Goal: Information Seeking & Learning: Find specific fact

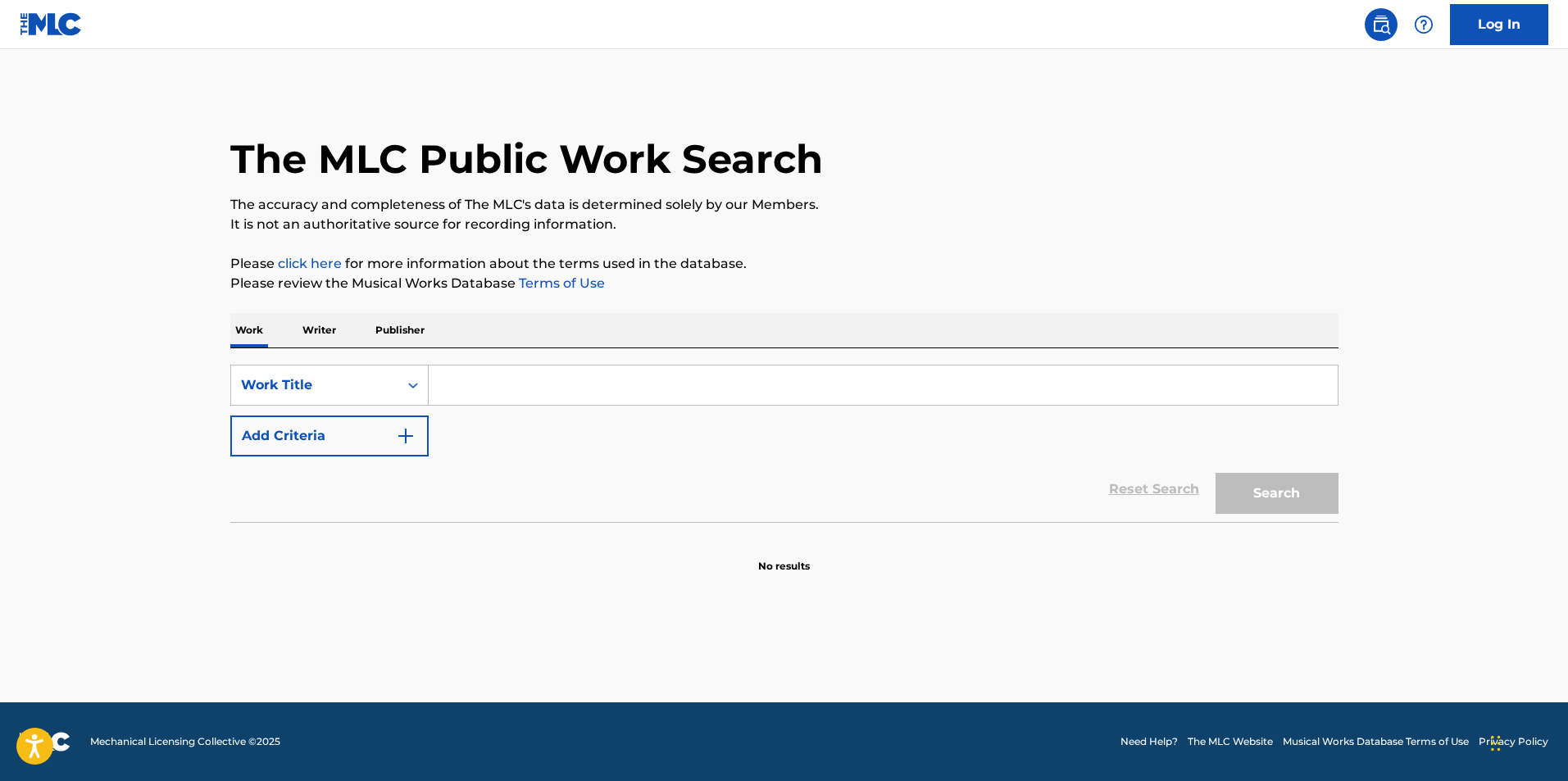
click at [500, 384] on input "Search Form" at bounding box center [883, 385] width 908 height 39
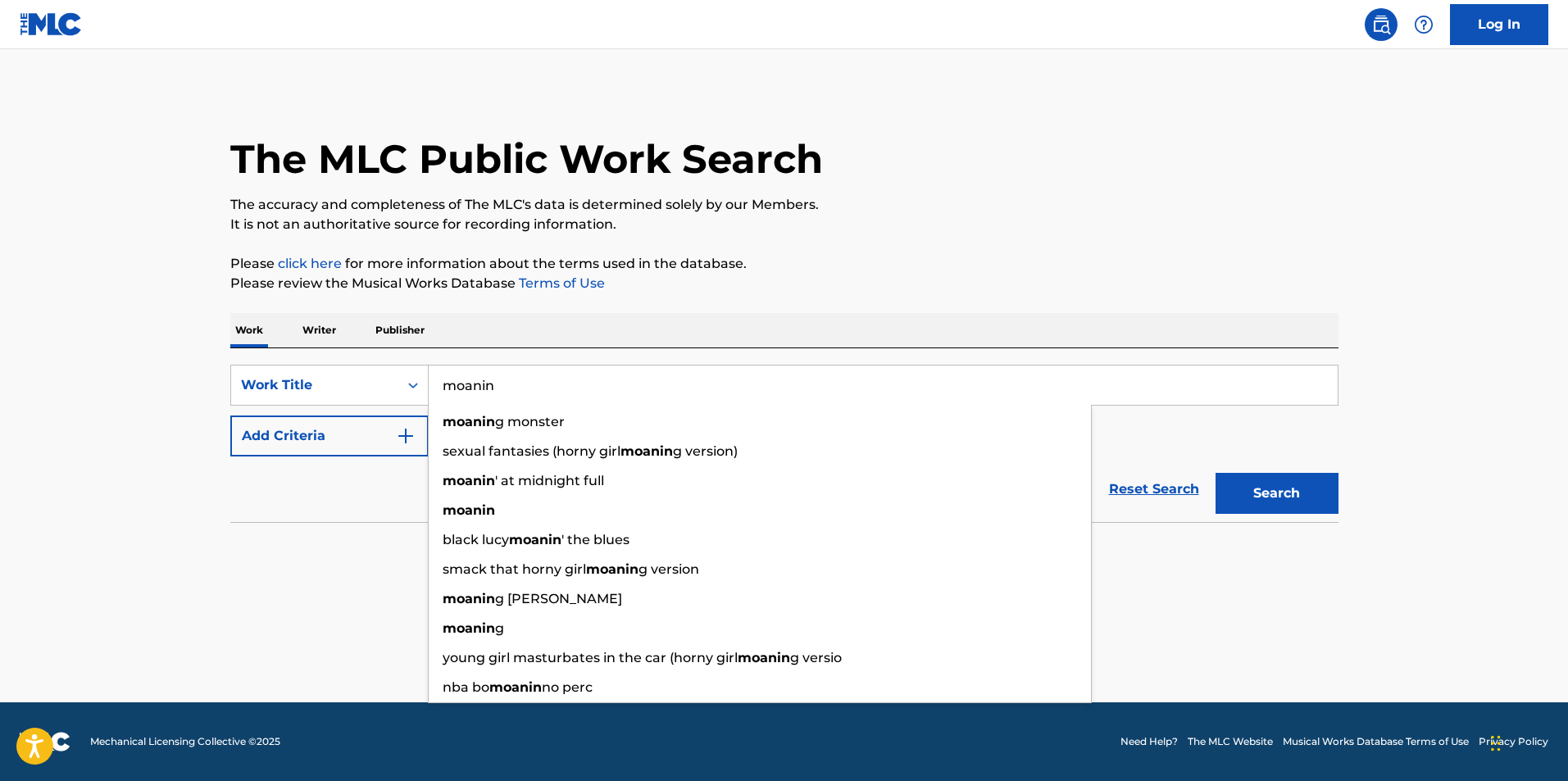
type input "moanin"
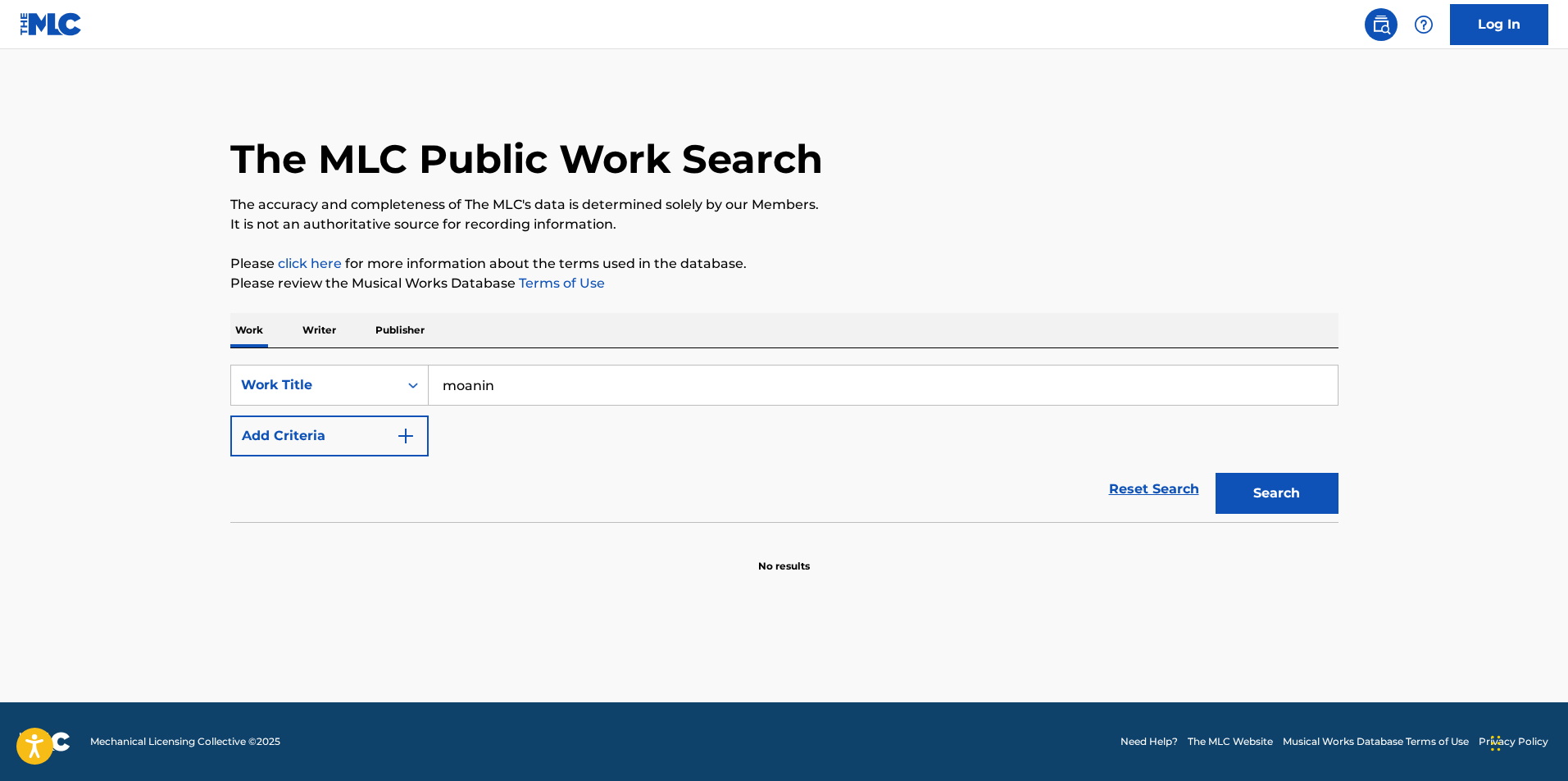
click at [230, 415] on button "Add Criteria" at bounding box center [329, 436] width 199 height 41
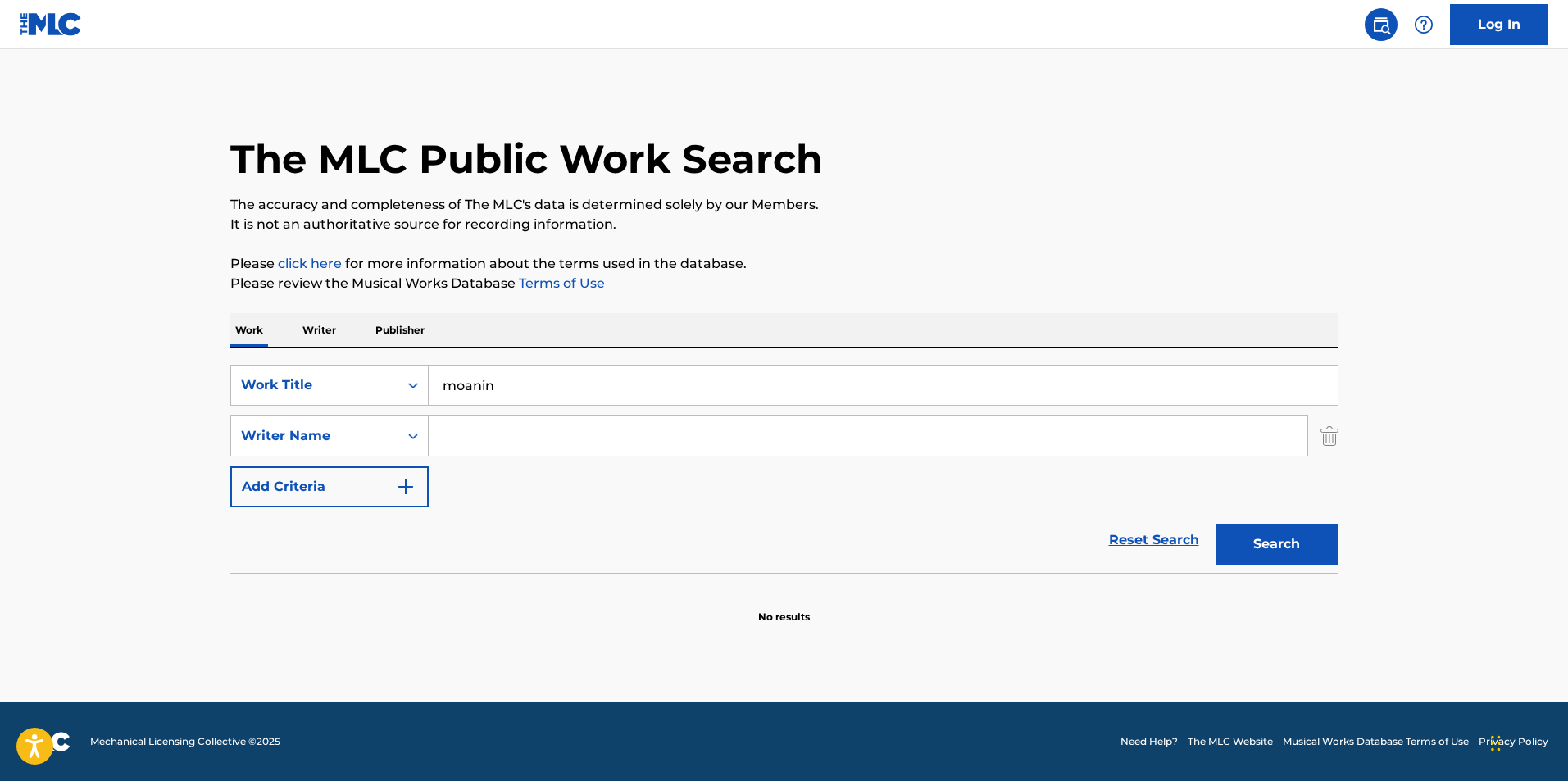
click at [490, 450] on input "Search Form" at bounding box center [867, 436] width 878 height 39
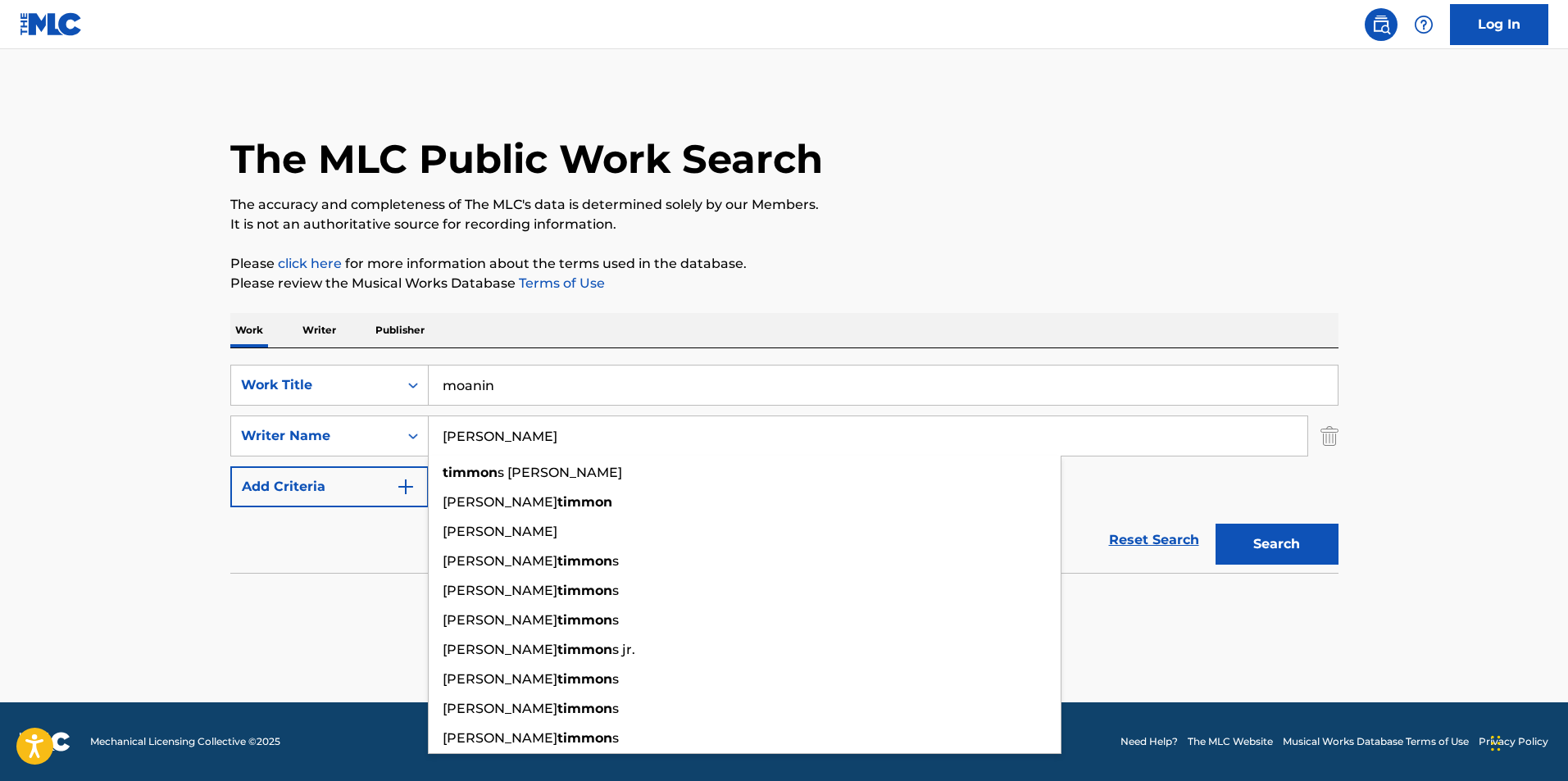
type input "[PERSON_NAME]"
click at [1216, 524] on button "Search" at bounding box center [1277, 544] width 123 height 41
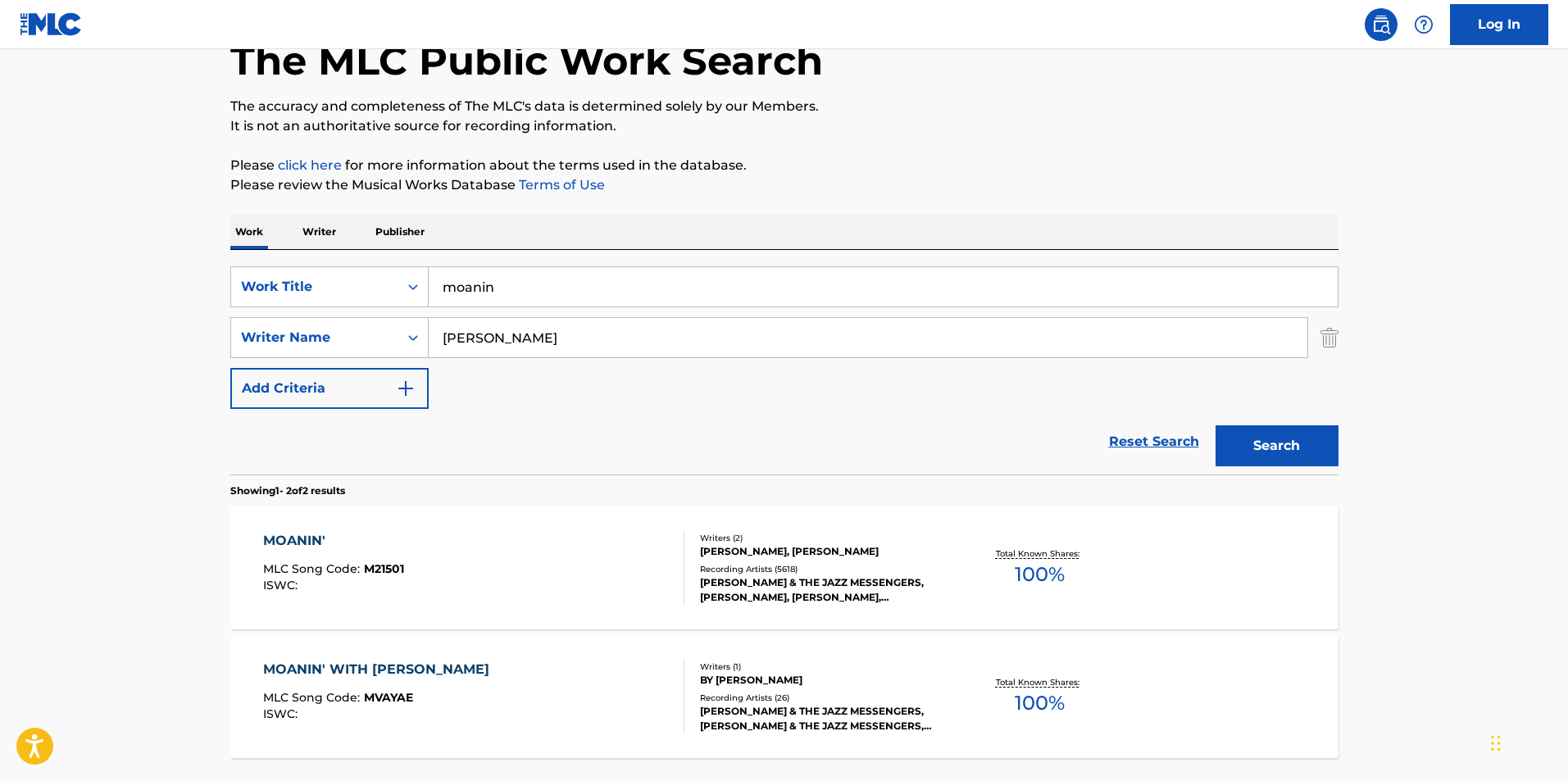
scroll to position [239, 0]
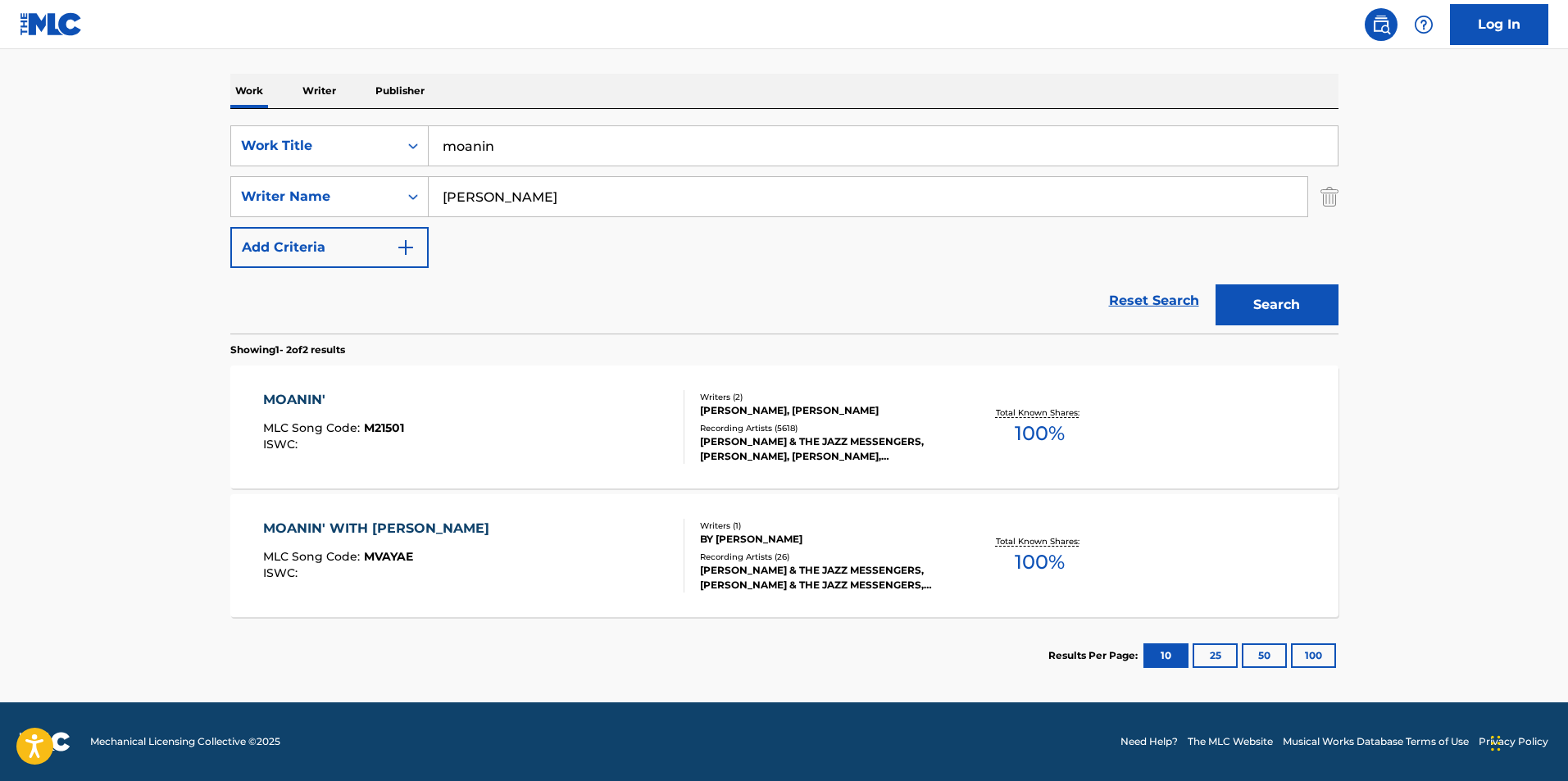
click at [502, 410] on div "MOANIN' MLC Song Code : M21501 ISWC :" at bounding box center [474, 427] width 421 height 73
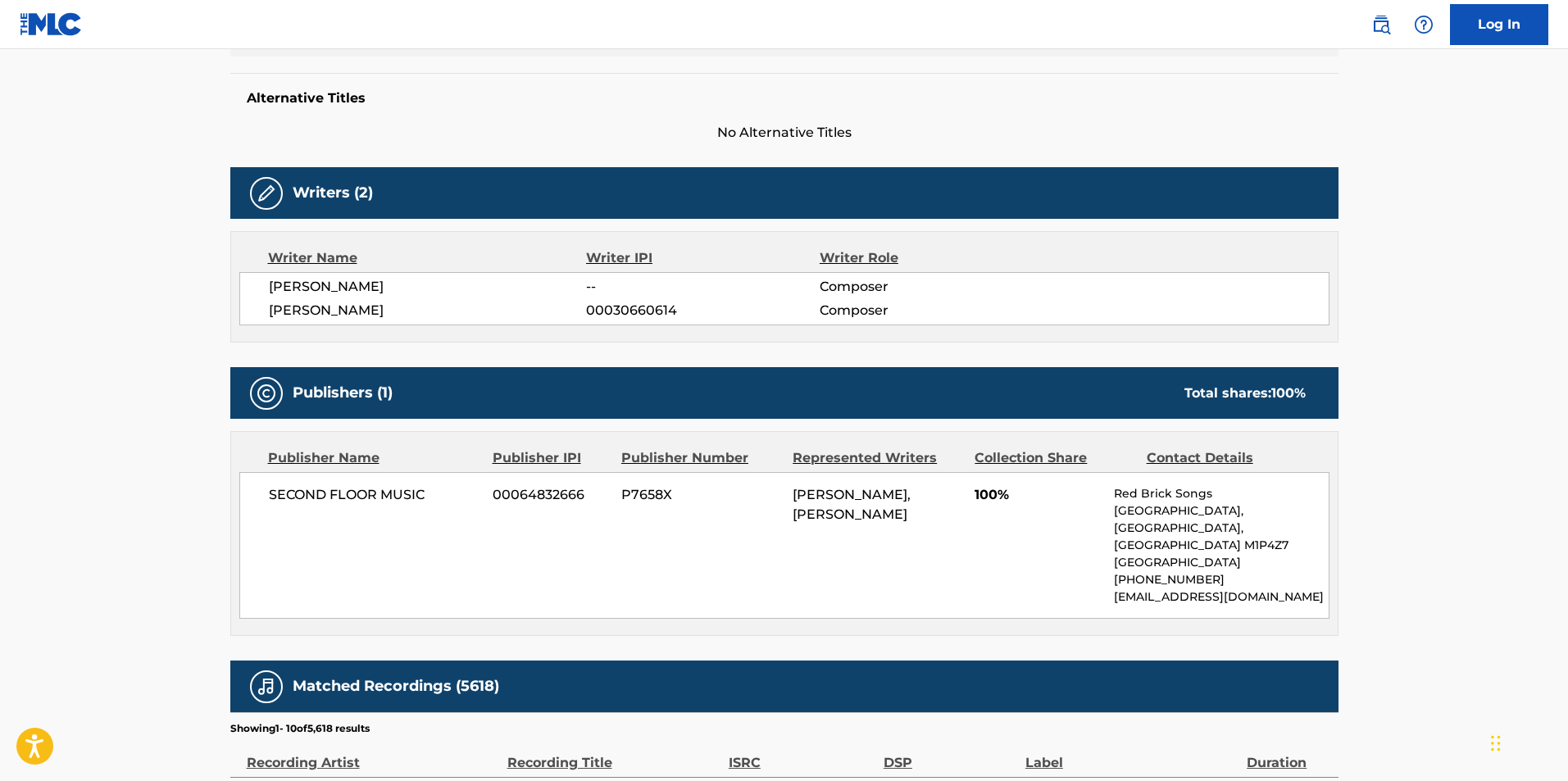
scroll to position [656, 0]
